Goal: Transaction & Acquisition: Purchase product/service

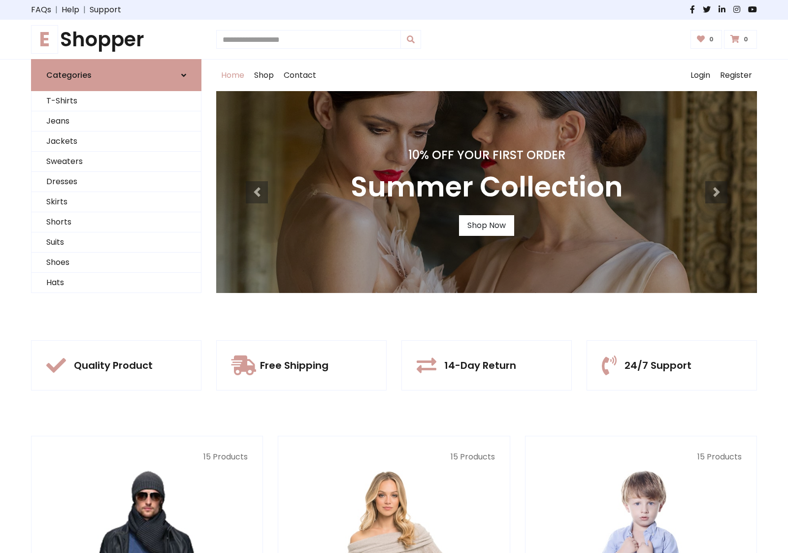
click at [394, 276] on div "10% Off Your First Order Autumn Collection Shop Now 10% Off Your First Order Su…" at bounding box center [486, 192] width 541 height 202
click at [394, 276] on div "10% Off Your First Order Summer Collection Shop Now" at bounding box center [486, 192] width 541 height 202
click at [486, 225] on link "Shop Now" at bounding box center [486, 225] width 55 height 21
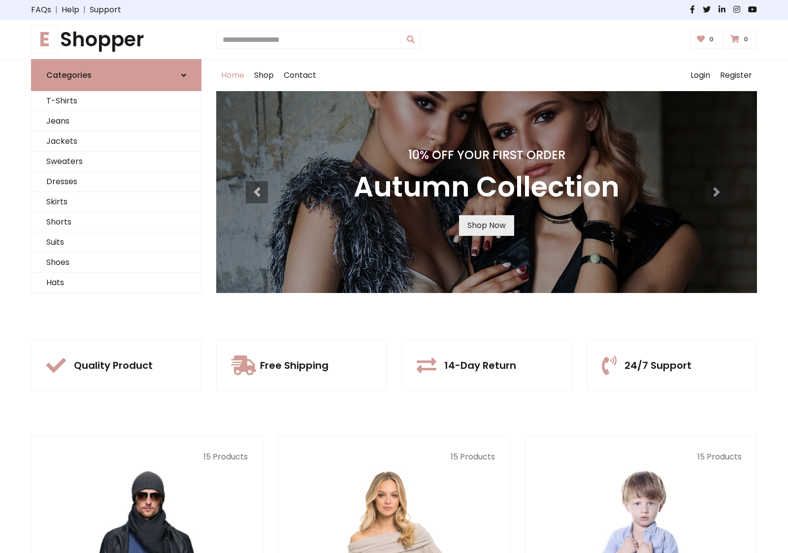
click at [486, 225] on link "Shop Now" at bounding box center [486, 225] width 55 height 21
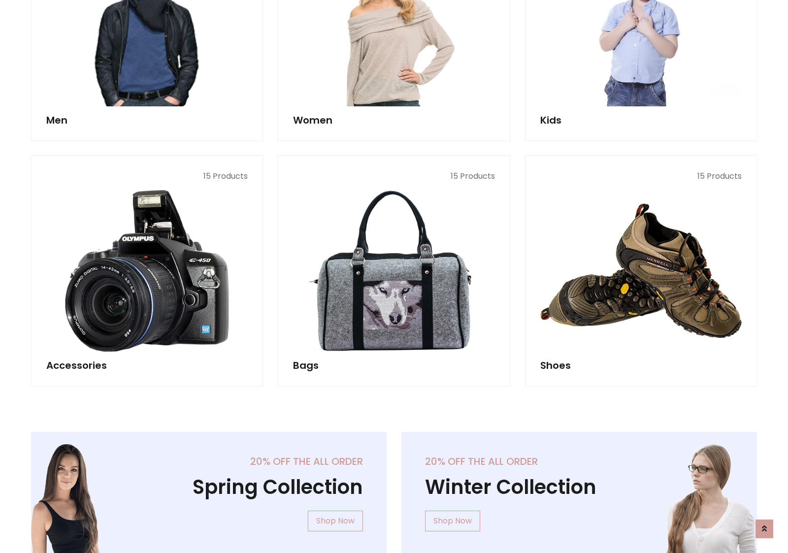
scroll to position [982, 0]
